Goal: Task Accomplishment & Management: Manage account settings

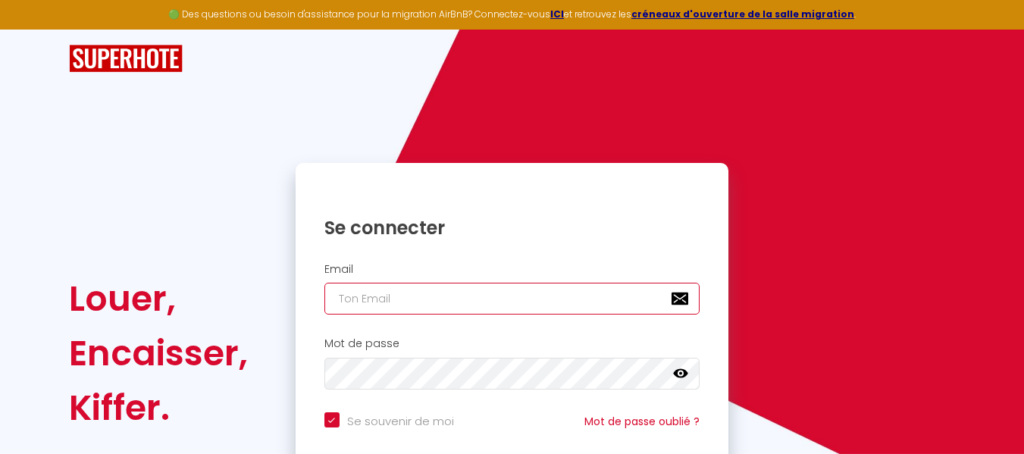
type input "[EMAIL_ADDRESS][DOMAIN_NAME]"
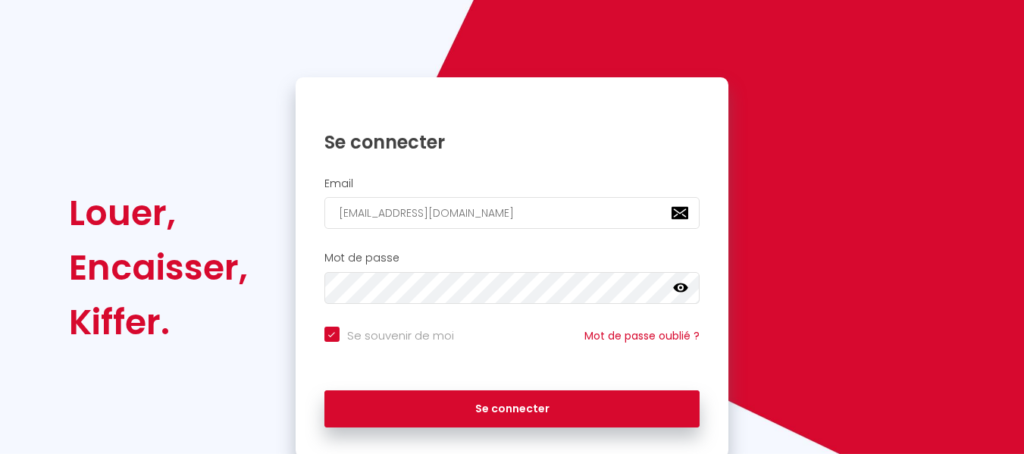
scroll to position [135, 0]
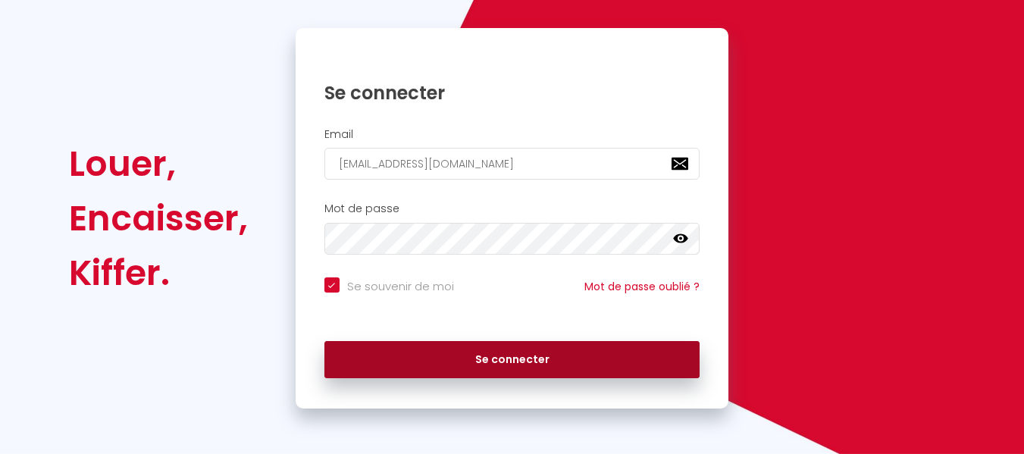
click at [510, 364] on button "Se connecter" at bounding box center [513, 360] width 376 height 38
checkbox input "true"
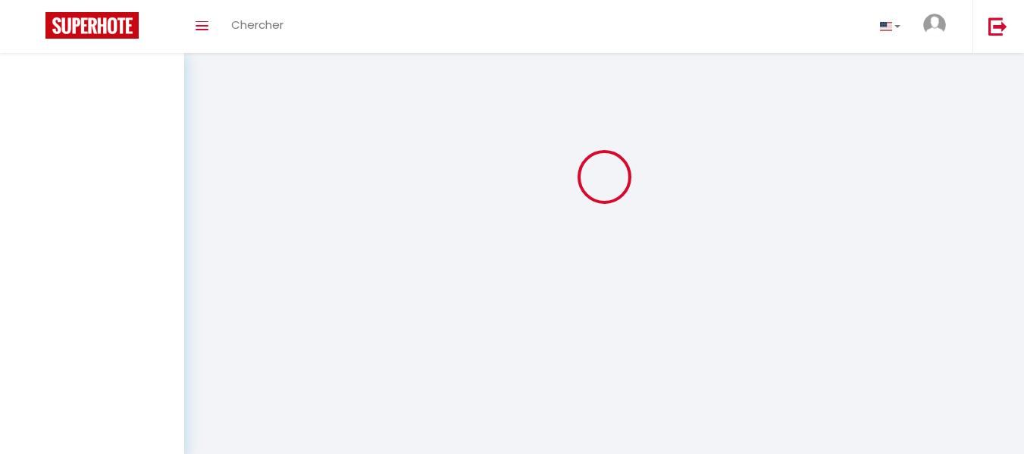
scroll to position [0, 0]
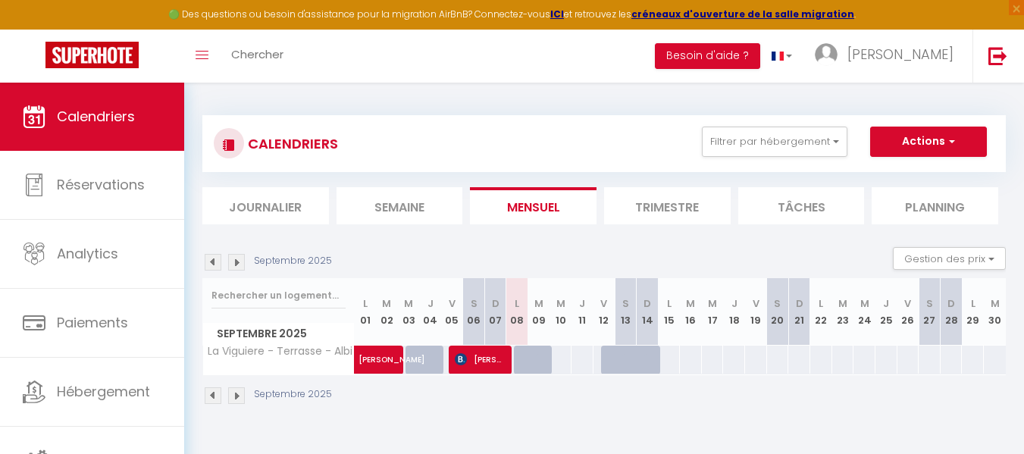
click at [232, 261] on img at bounding box center [236, 262] width 17 height 17
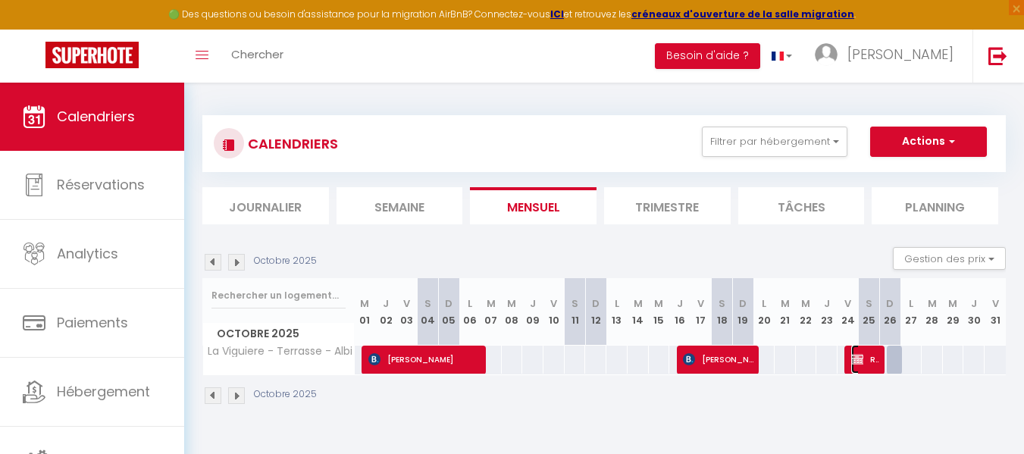
click at [858, 359] on img at bounding box center [857, 359] width 12 height 12
select select "OK"
select select "KO"
select select "0"
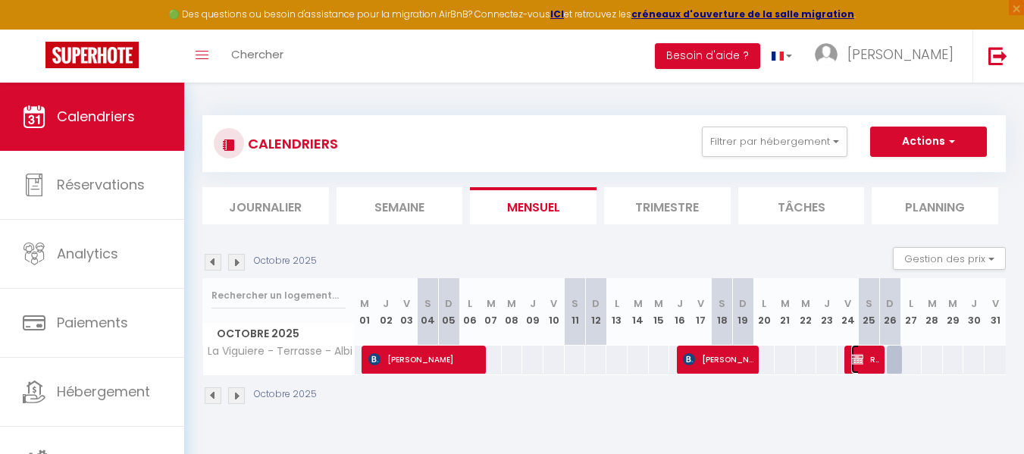
select select "1"
select select
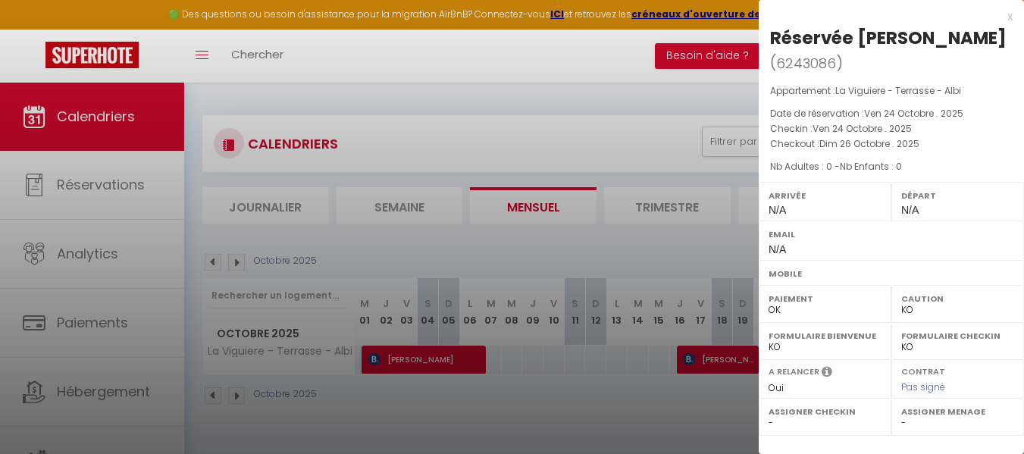
click at [631, 394] on div at bounding box center [512, 227] width 1024 height 454
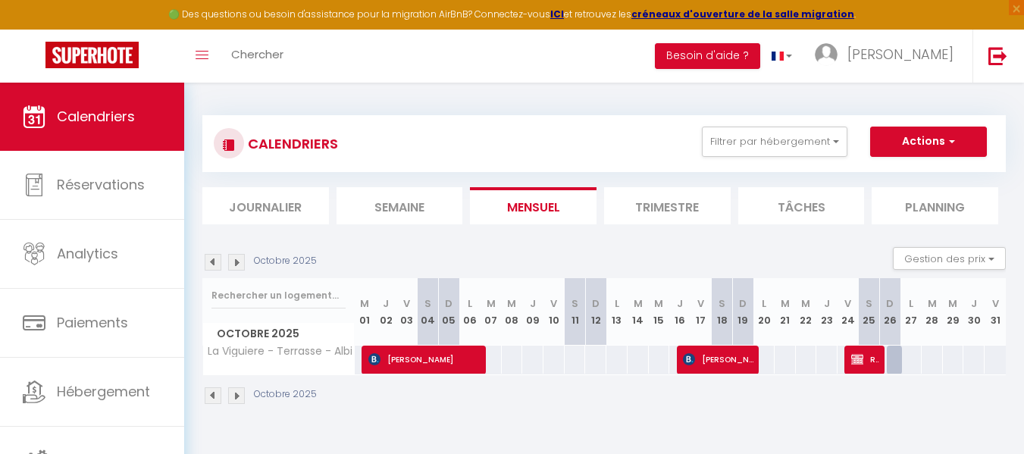
click at [587, 417] on div "Octobre 2025" at bounding box center [604, 397] width 804 height 45
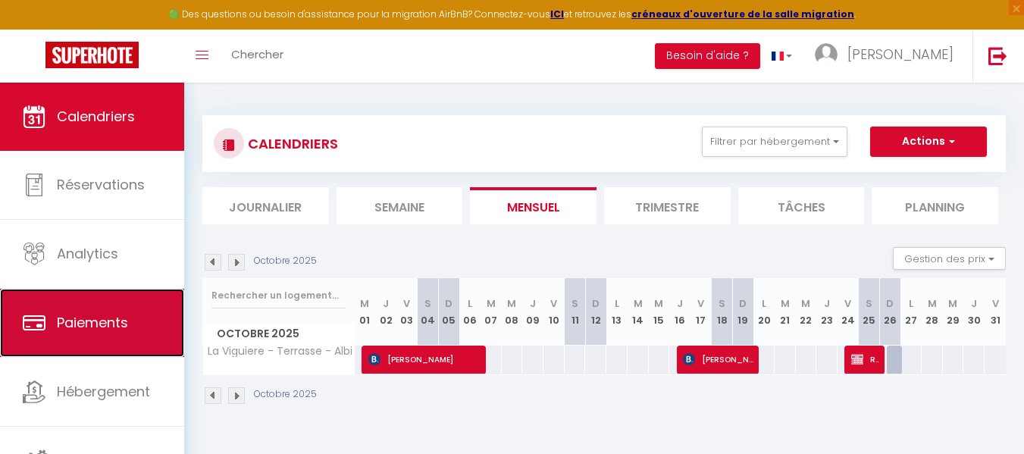
drag, startPoint x: 94, startPoint y: 274, endPoint x: 71, endPoint y: 318, distance: 49.5
click at [71, 318] on span "Paiements" at bounding box center [92, 322] width 71 height 19
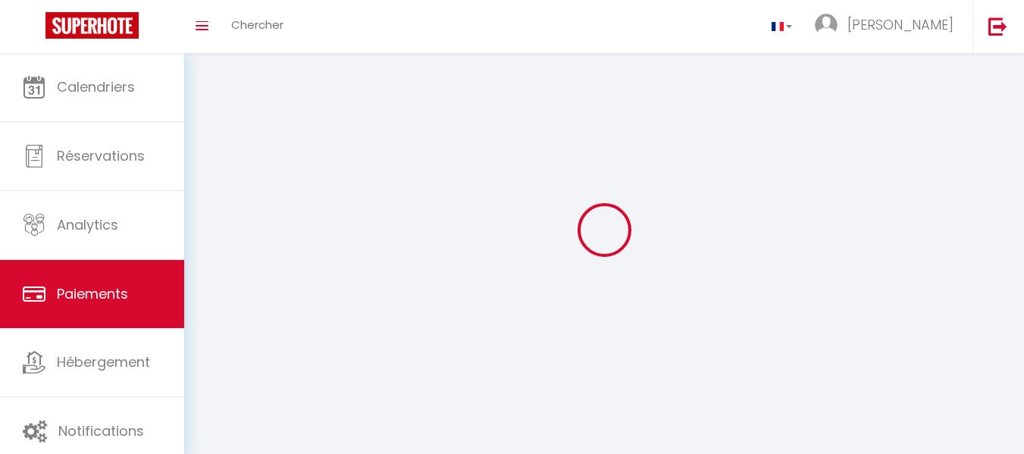
select select "2"
select select "0"
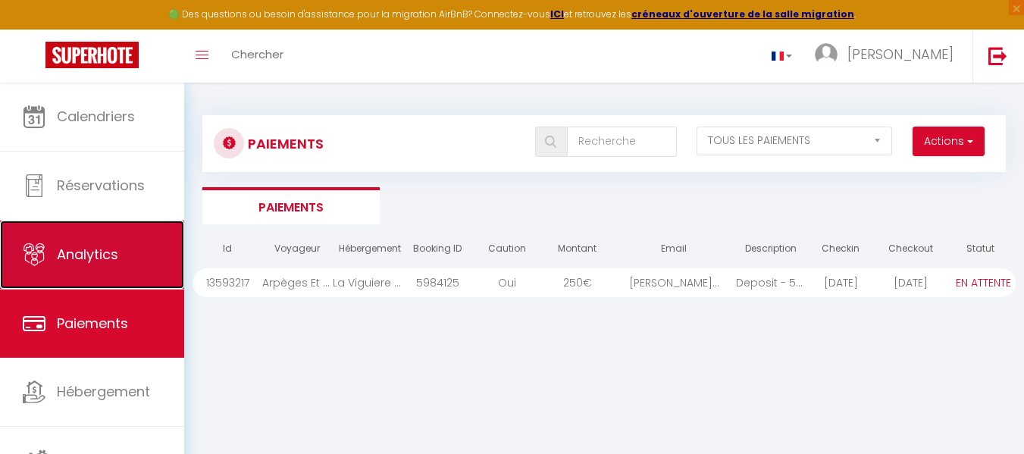
click at [61, 254] on span "Analytics" at bounding box center [87, 254] width 61 height 19
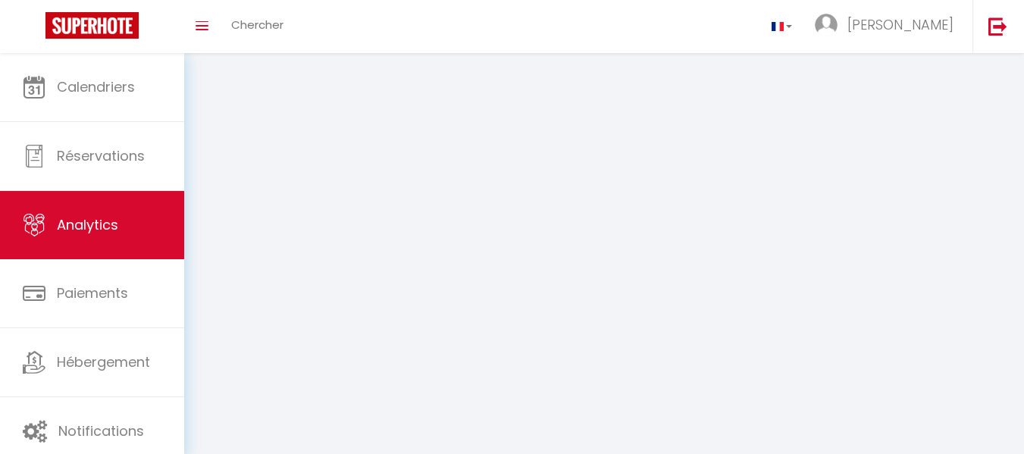
select select "2025"
select select "9"
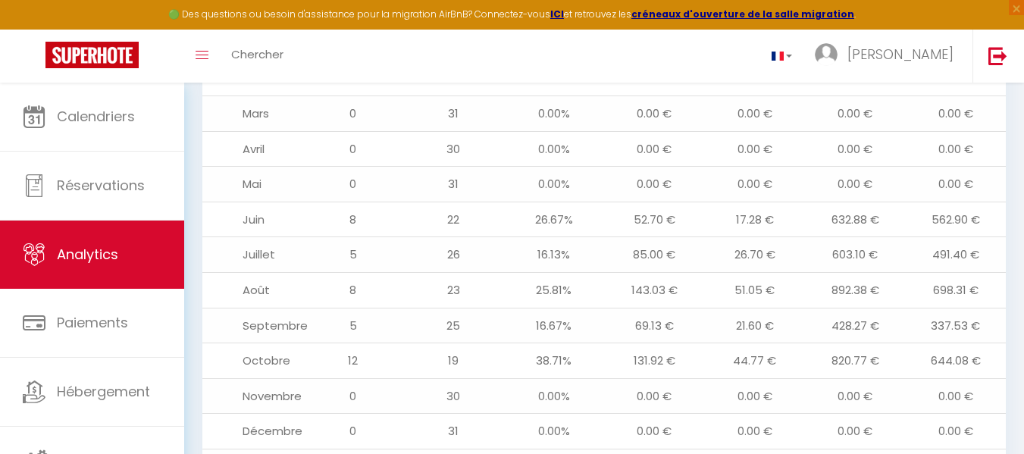
scroll to position [1625, 0]
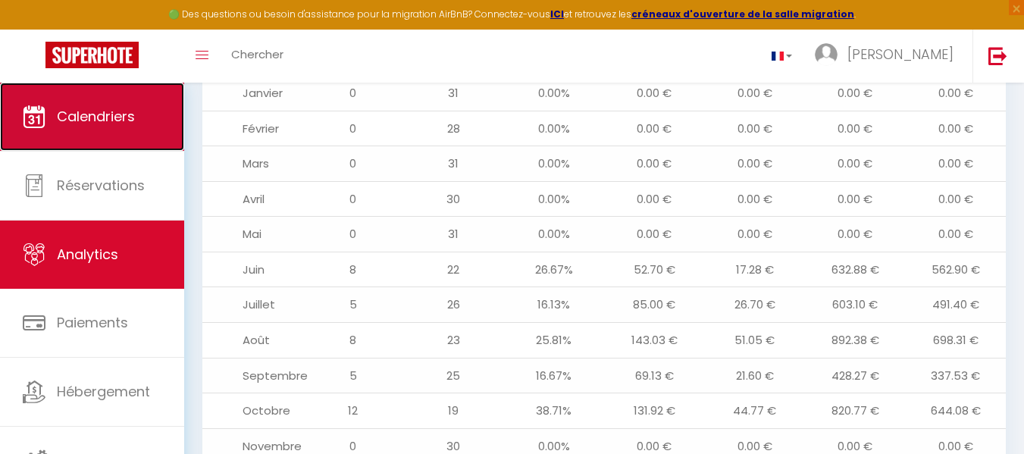
click at [93, 127] on link "Calendriers" at bounding box center [92, 117] width 184 height 68
